Goal: Navigation & Orientation: Find specific page/section

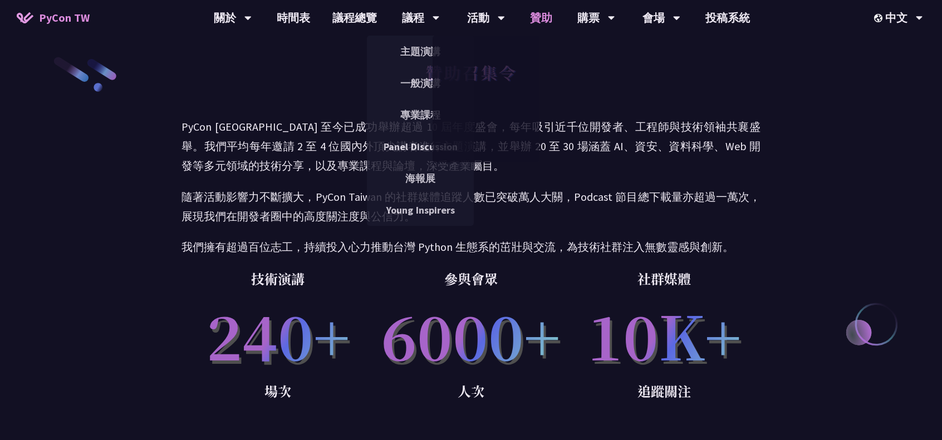
click at [536, 12] on link "贊助" at bounding box center [541, 18] width 45 height 36
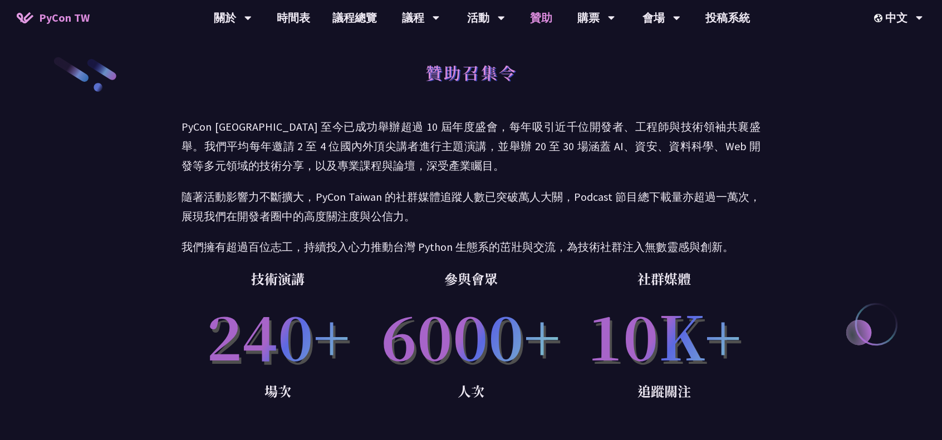
click at [549, 15] on link "贊助" at bounding box center [541, 18] width 45 height 36
click at [546, 26] on link "贊助" at bounding box center [541, 18] width 45 height 36
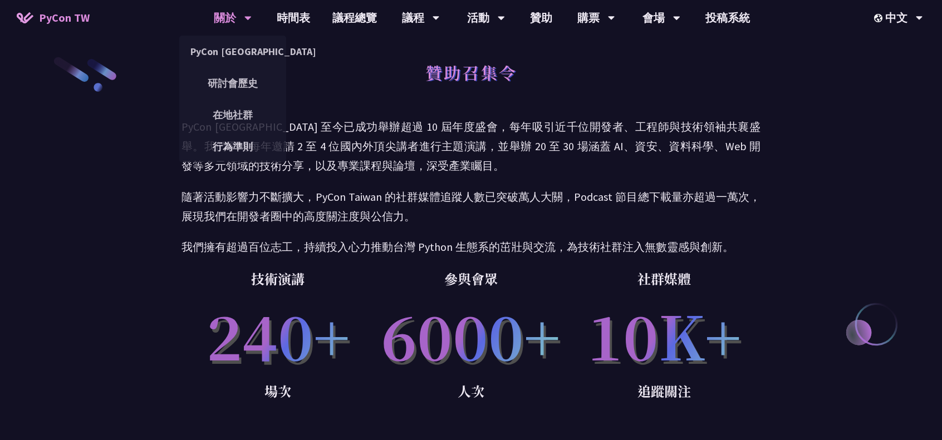
click at [214, 16] on div "關於" at bounding box center [233, 18] width 38 height 36
click at [237, 56] on link "PyCon [GEOGRAPHIC_DATA]" at bounding box center [232, 51] width 107 height 26
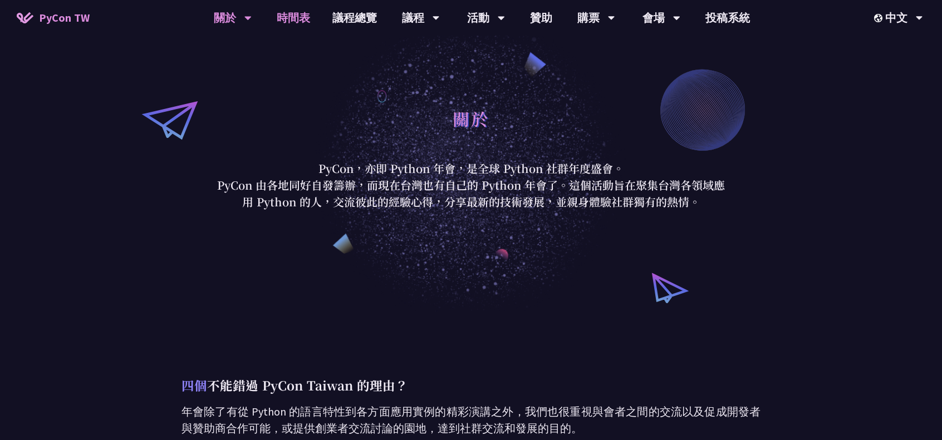
click at [292, 15] on link "時間表" at bounding box center [294, 18] width 56 height 36
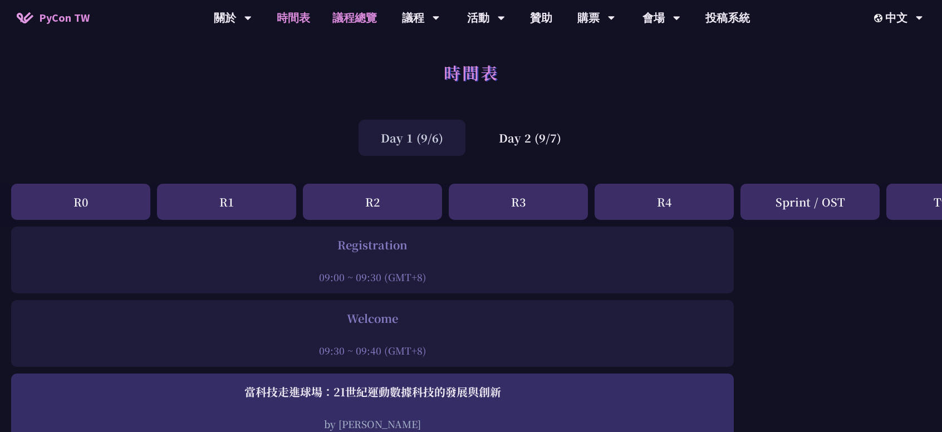
click at [362, 25] on link "議程總覽" at bounding box center [354, 18] width 67 height 36
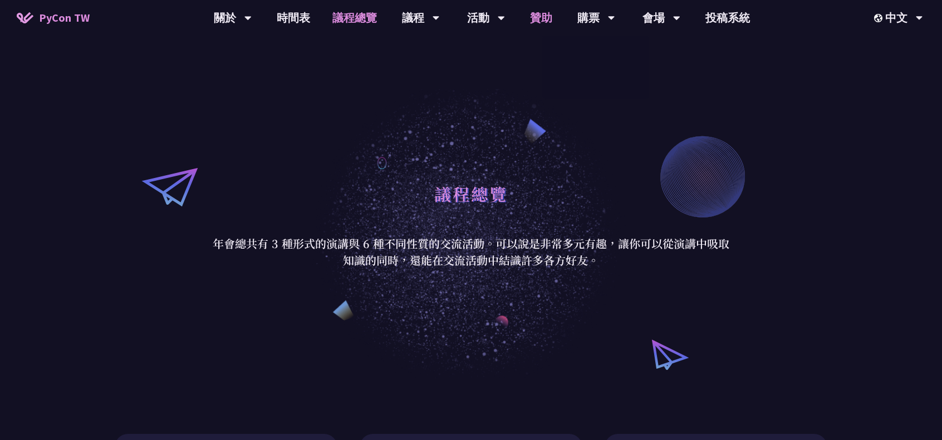
click at [537, 15] on link "贊助" at bounding box center [541, 18] width 45 height 36
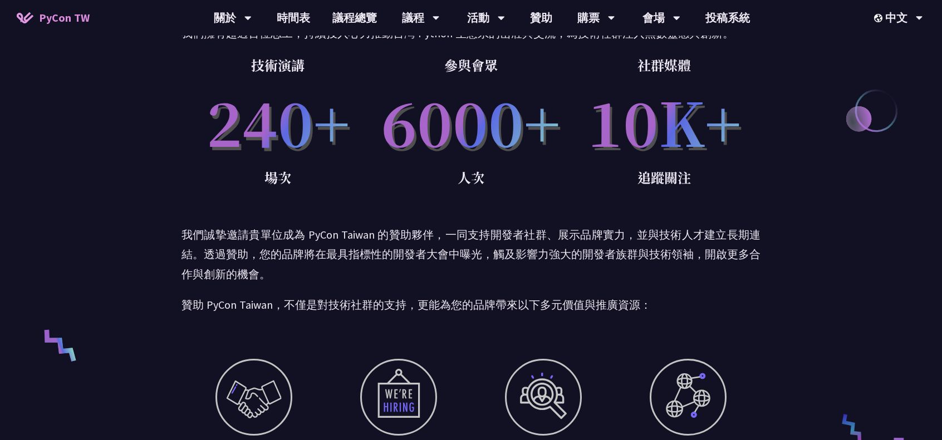
scroll to position [62, 0]
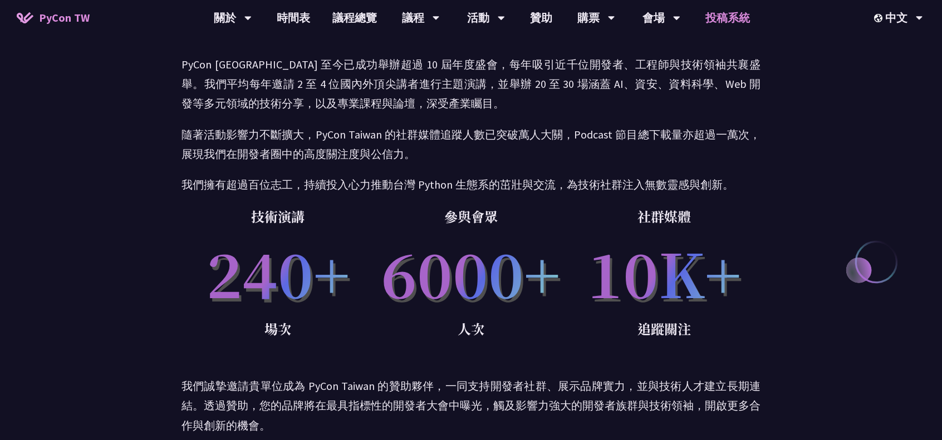
click at [722, 12] on link "投稿系統" at bounding box center [727, 18] width 67 height 36
